Goal: Information Seeking & Learning: Learn about a topic

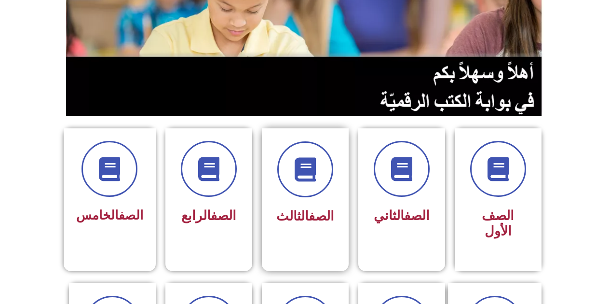
scroll to position [145, 0]
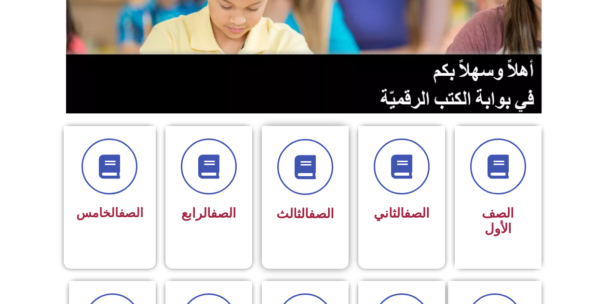
click at [302, 228] on div "الصف الثالث" at bounding box center [305, 190] width 87 height 128
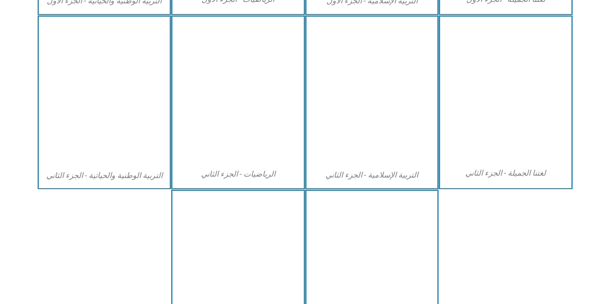
scroll to position [530, 0]
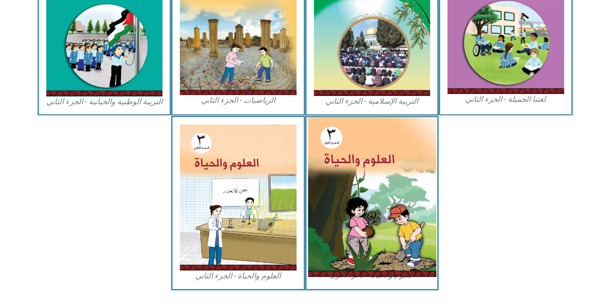
click at [374, 197] on img at bounding box center [372, 197] width 128 height 160
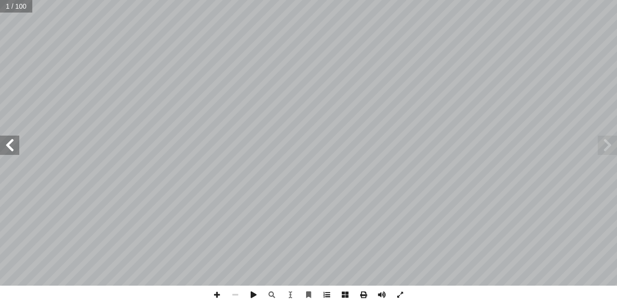
click at [329, 295] on span at bounding box center [327, 294] width 18 height 18
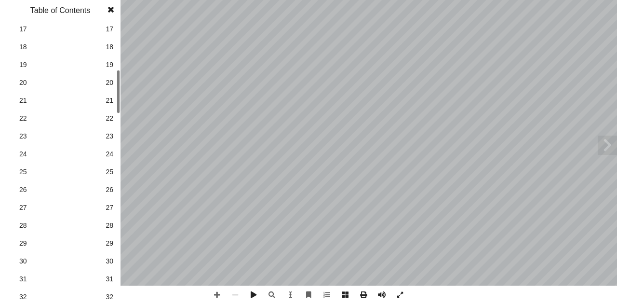
click at [108, 299] on span "32" at bounding box center [110, 297] width 8 height 10
click at [111, 9] on span at bounding box center [110, 9] width 17 height 19
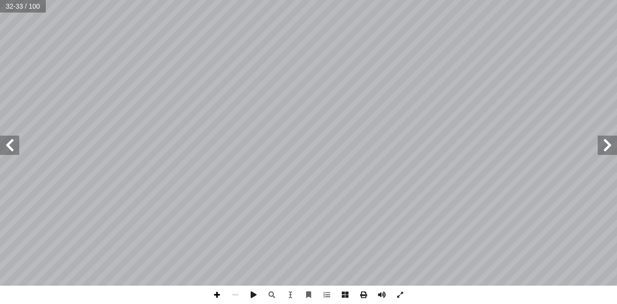
click at [216, 297] on span at bounding box center [217, 294] width 18 height 18
click at [603, 147] on span at bounding box center [607, 144] width 19 height 19
click at [606, 145] on span at bounding box center [607, 144] width 19 height 19
click at [607, 147] on span at bounding box center [607, 144] width 19 height 19
click at [9, 145] on span at bounding box center [9, 144] width 19 height 19
